Goal: Task Accomplishment & Management: Use online tool/utility

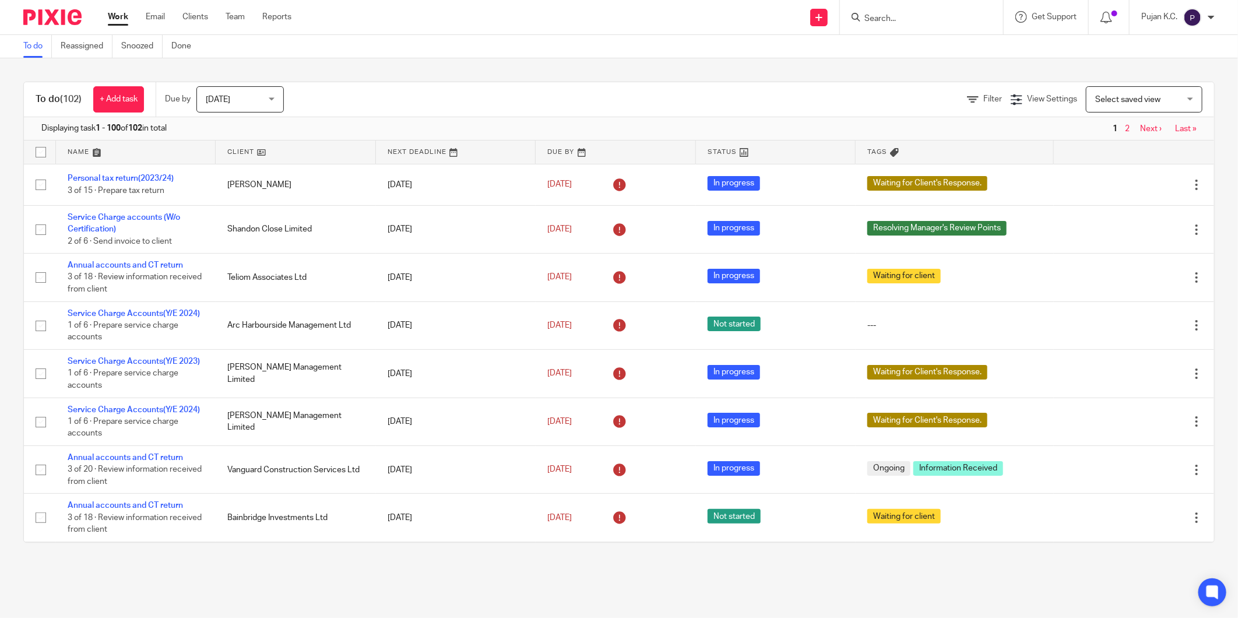
click at [967, 103] on div "Filter" at bounding box center [989, 99] width 44 height 12
click at [967, 101] on link "Filter" at bounding box center [984, 99] width 35 height 8
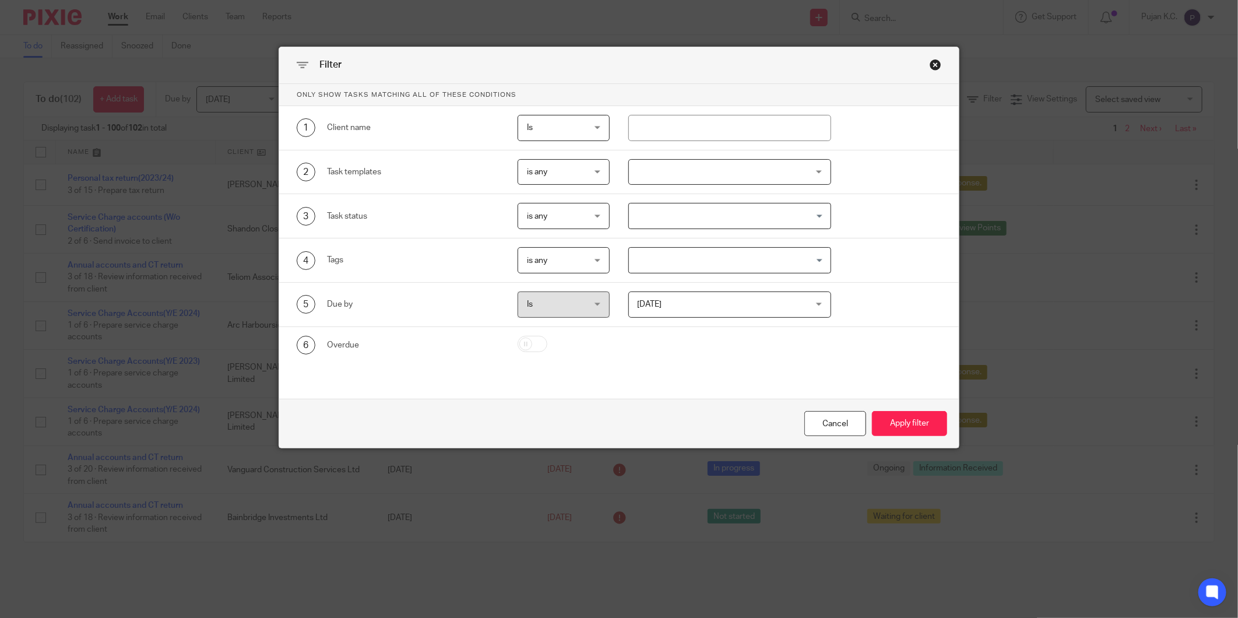
click at [713, 179] on div at bounding box center [729, 172] width 203 height 26
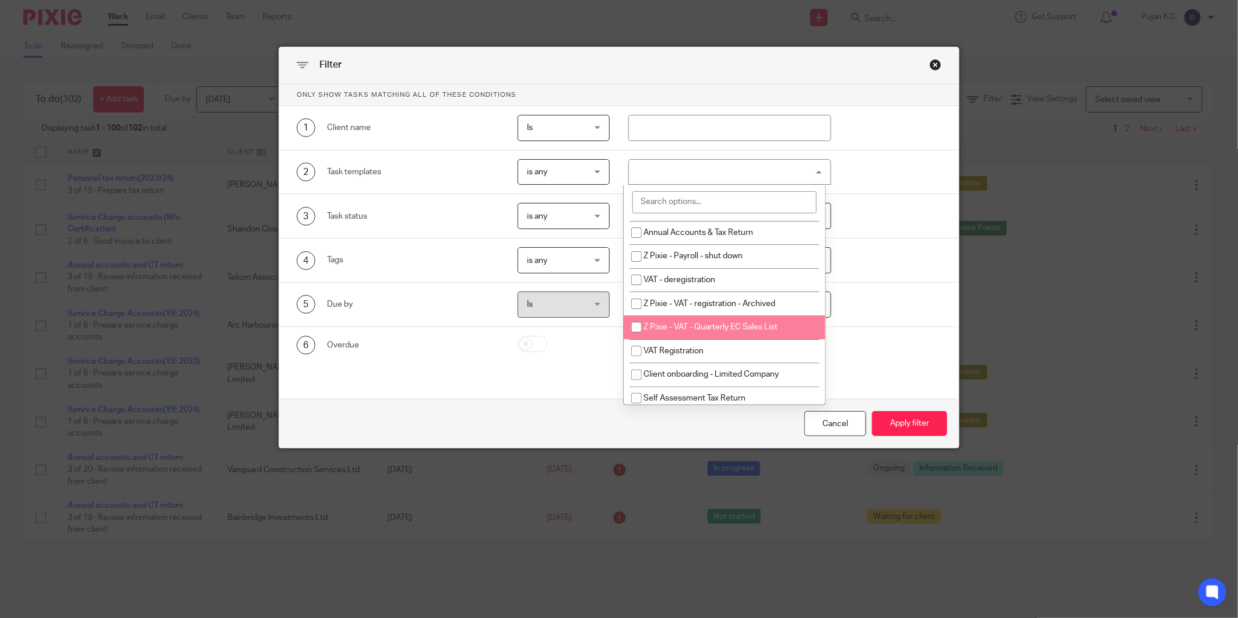
scroll to position [129, 0]
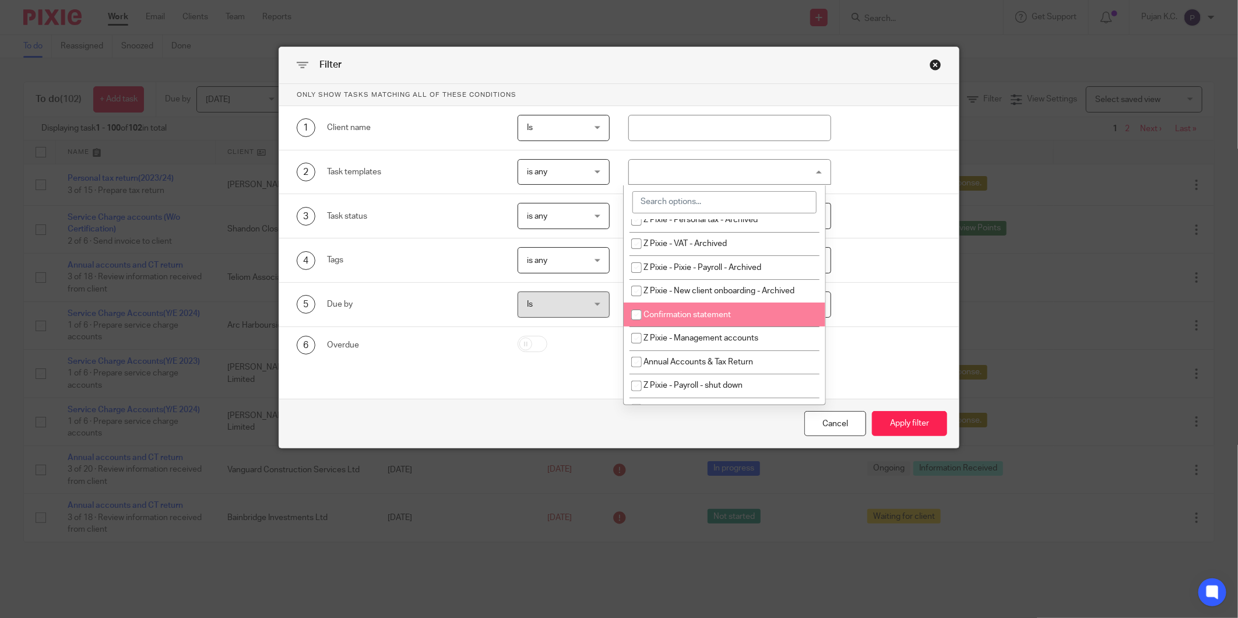
click at [724, 321] on li "Confirmation statement" at bounding box center [725, 314] width 202 height 24
checkbox input "true"
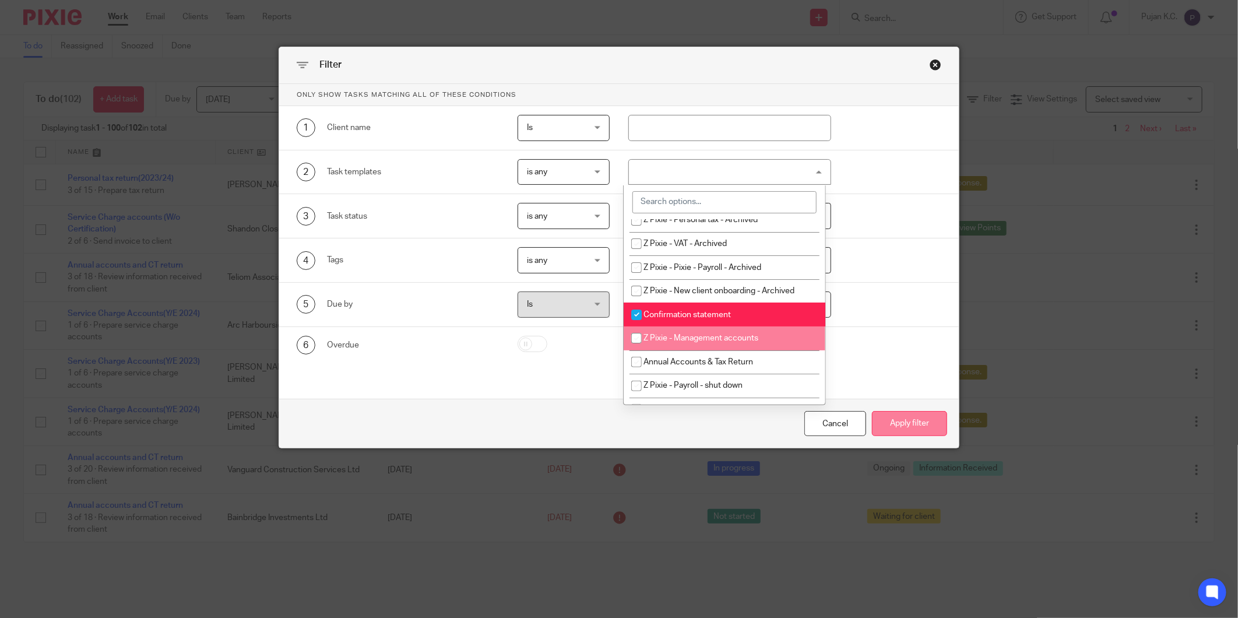
click at [898, 421] on button "Apply filter" at bounding box center [909, 423] width 75 height 25
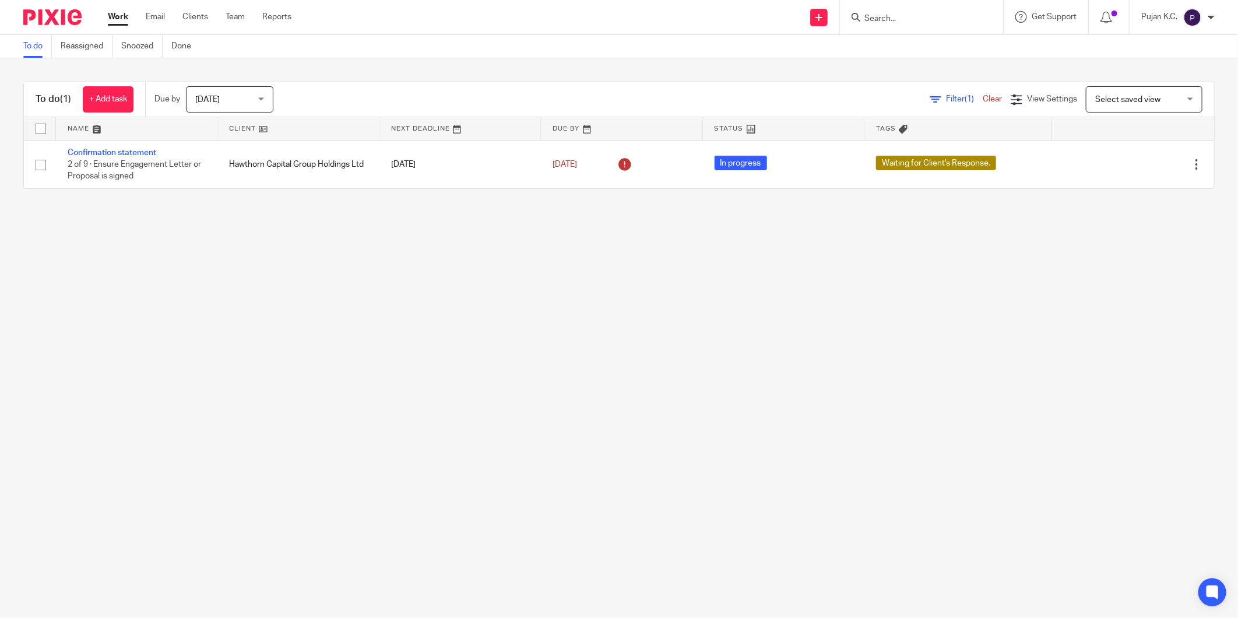
click at [877, 24] on form at bounding box center [925, 17] width 124 height 15
click at [877, 23] on input "Search" at bounding box center [915, 19] width 105 height 10
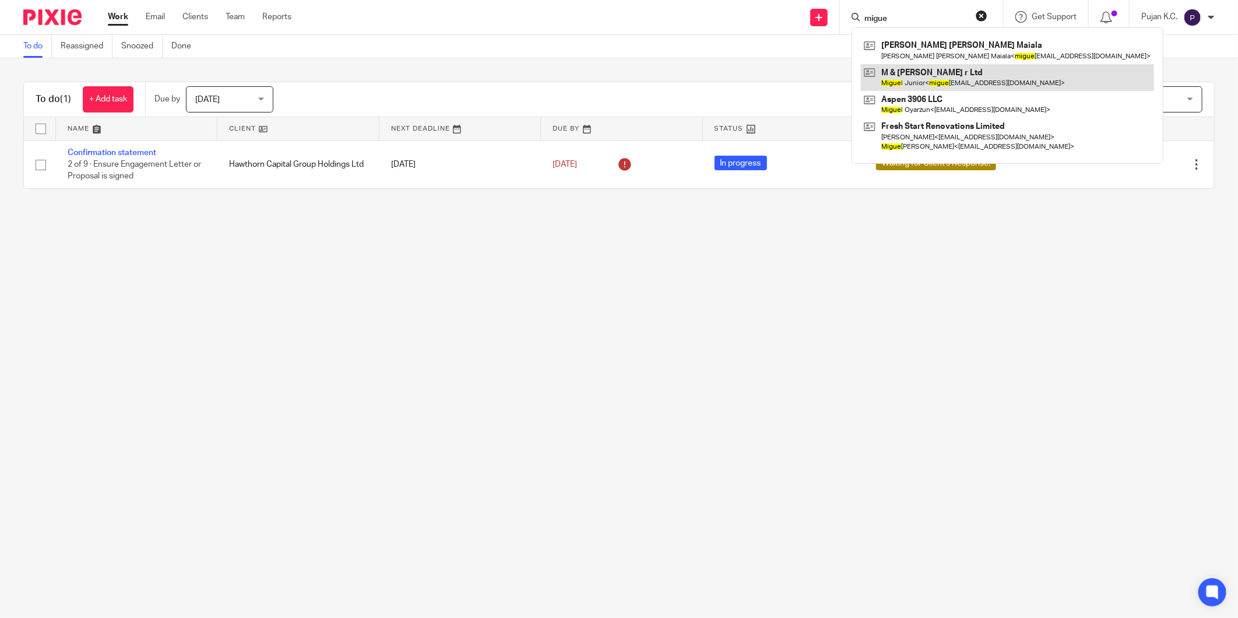
type input "migue"
click at [931, 71] on link at bounding box center [1007, 77] width 293 height 27
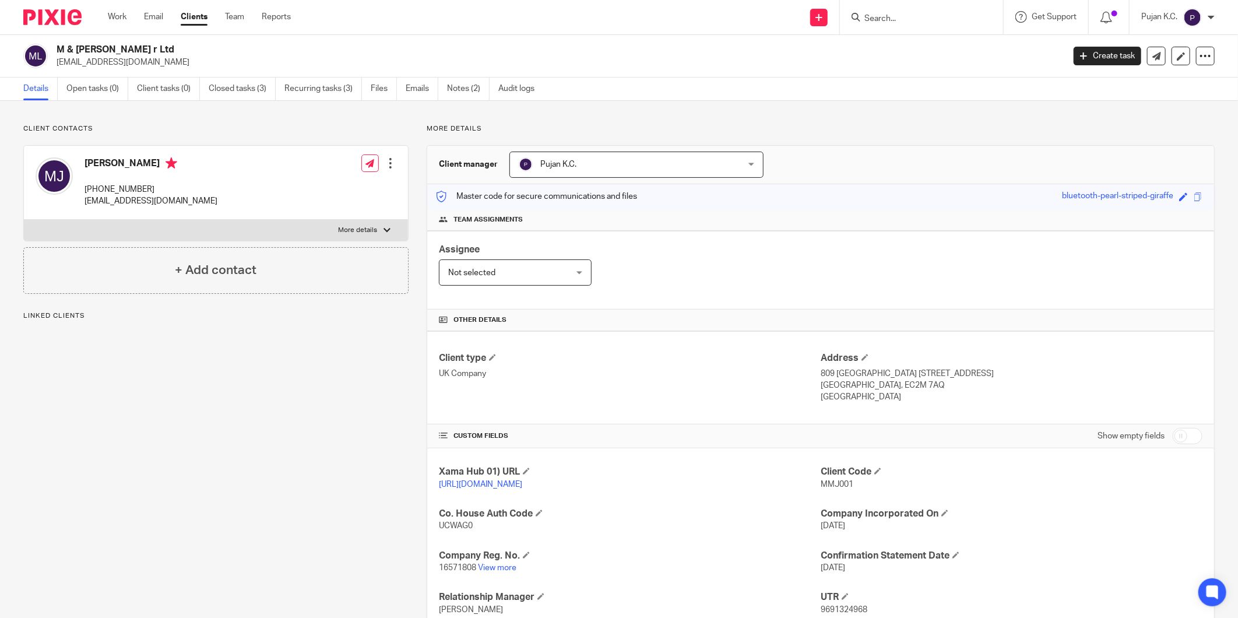
scroll to position [124, 0]
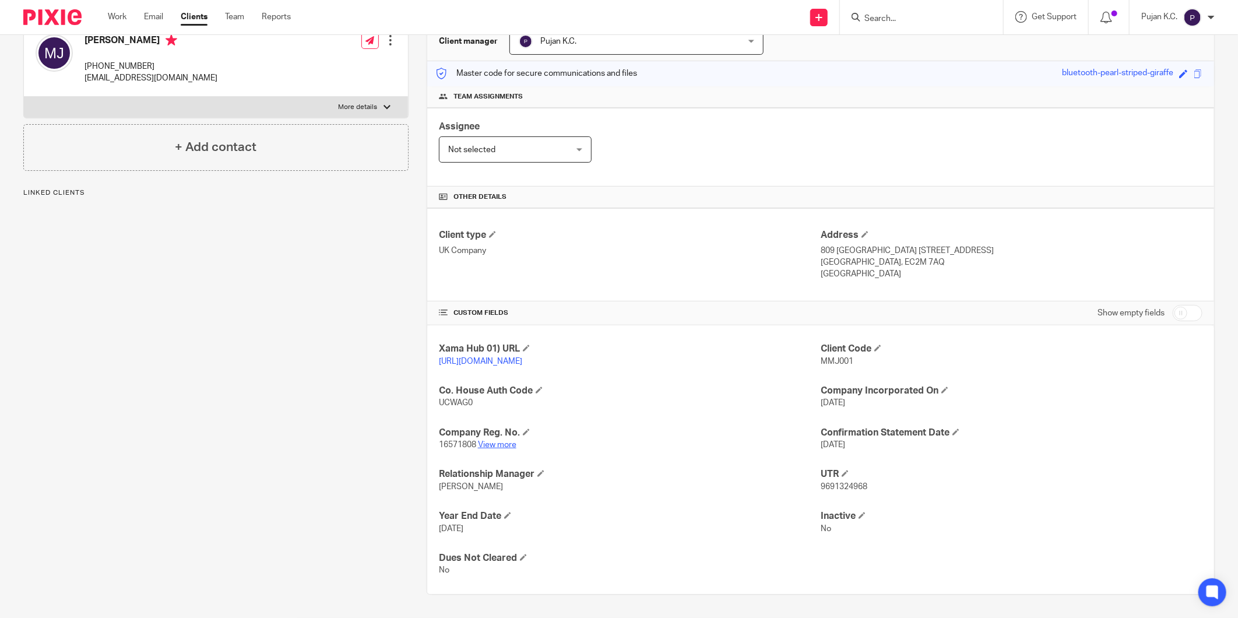
click at [505, 444] on link "View more" at bounding box center [497, 445] width 38 height 8
